Goal: Information Seeking & Learning: Learn about a topic

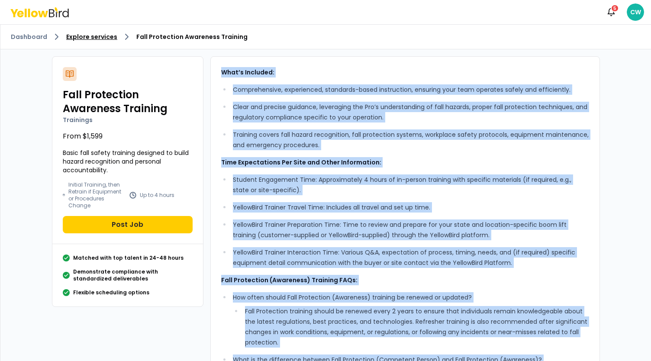
click at [91, 38] on link "Explore services" at bounding box center [91, 36] width 51 height 9
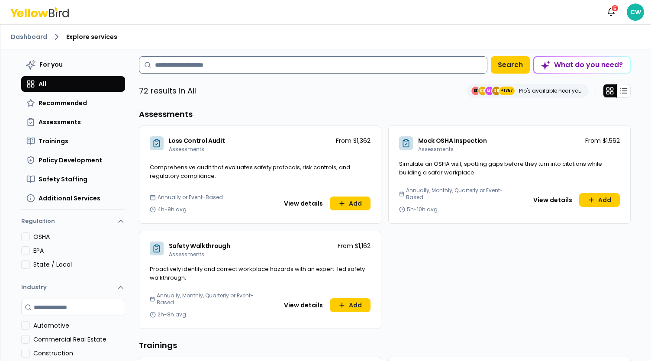
click at [175, 59] on input at bounding box center [313, 64] width 349 height 17
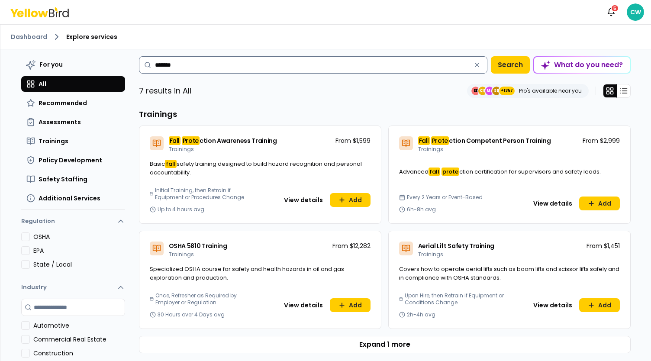
type input "*******"
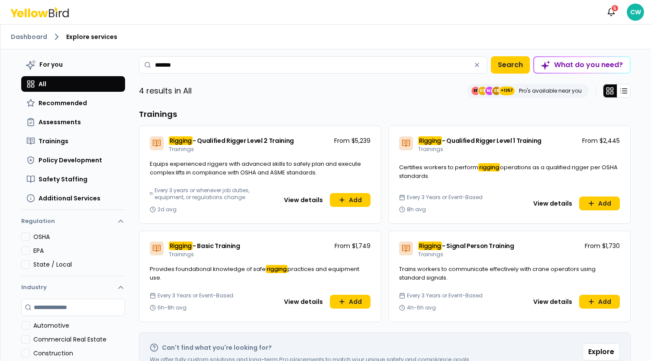
drag, startPoint x: 438, startPoint y: 181, endPoint x: 379, endPoint y: 112, distance: 91.0
click at [379, 112] on div "Trainings Rigging - Qualified Rigger Level 2 Training Trainings From $5,239 Equ…" at bounding box center [385, 215] width 492 height 214
click at [470, 162] on div "Rigging - Qualified Rigger Level 1 Training Trainings From $2,445 Certifies wor…" at bounding box center [510, 175] width 243 height 98
drag, startPoint x: 439, startPoint y: 178, endPoint x: 413, endPoint y: 133, distance: 51.6
click at [413, 133] on div "Rigging - Qualified Rigger Level 1 Training Trainings From $2,445 Certifies wor…" at bounding box center [510, 175] width 243 height 98
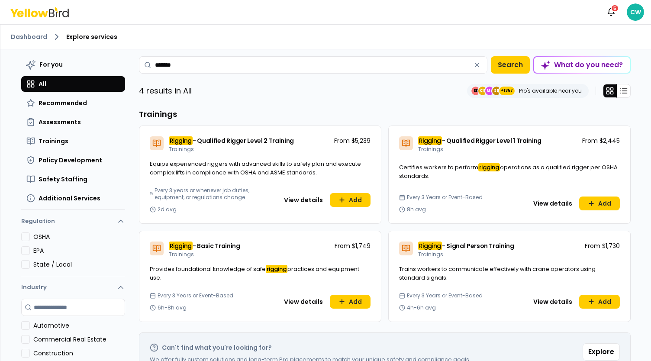
copy div "Rigging - Qualified Rigger Level 1 Training Trainings From $2,445 Certifies wor…"
click at [540, 204] on button "View details" at bounding box center [552, 204] width 49 height 14
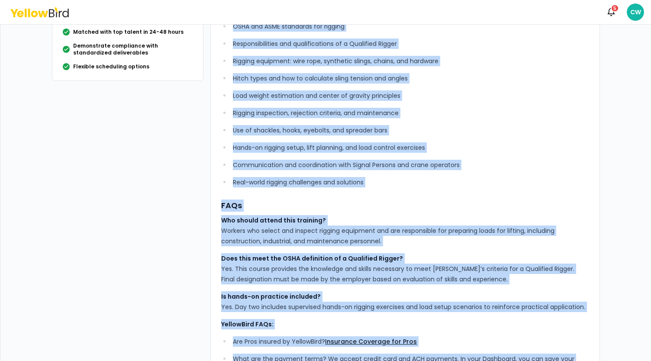
scroll to position [319, 0]
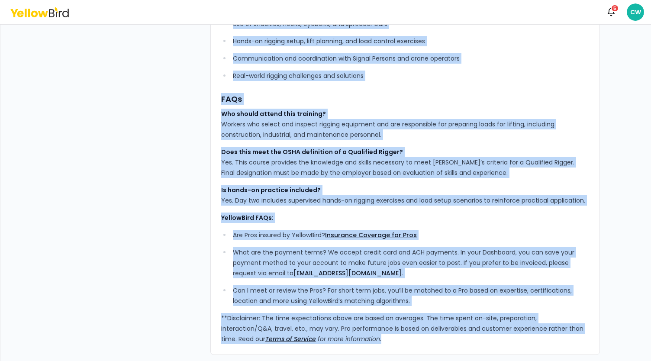
drag, startPoint x: 218, startPoint y: 71, endPoint x: 376, endPoint y: 352, distance: 322.1
click at [376, 352] on div "YellowBird’s Qualified Rigger Level 1 Training prepares up to 15 participants t…" at bounding box center [406, 47] width 390 height 618
copy div "LoremiPsum’d Sitametco Adipis Elits 3 Doeiusmo temporin ut la 60 etdoloremagn a…"
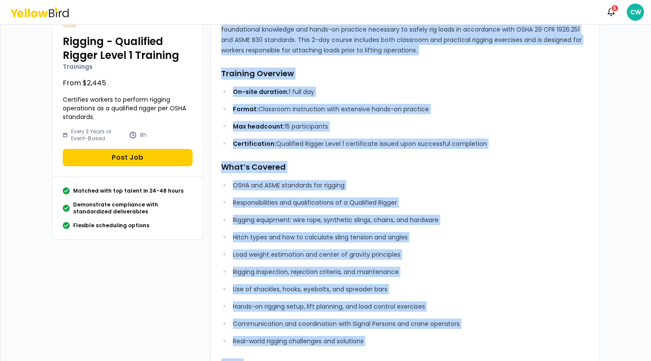
scroll to position [0, 0]
